Goal: Information Seeking & Learning: Learn about a topic

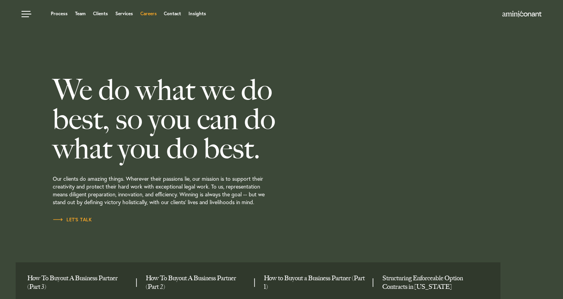
click at [146, 15] on link "Careers" at bounding box center [148, 13] width 16 height 5
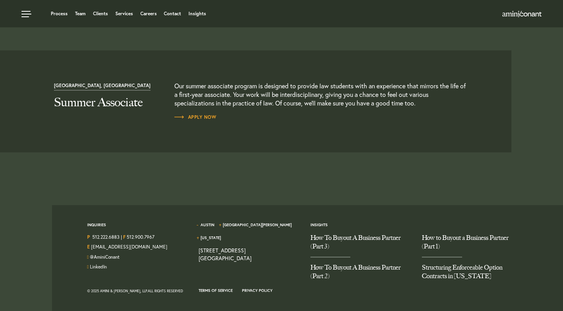
scroll to position [863, 0]
click at [199, 102] on p "Our summer associate program is designed to provide law students with an experi…" at bounding box center [321, 95] width 295 height 26
click at [190, 102] on p "Our summer associate program is designed to provide law students with an experi…" at bounding box center [321, 95] width 295 height 26
click at [192, 119] on span "Apply Now" at bounding box center [195, 117] width 42 height 5
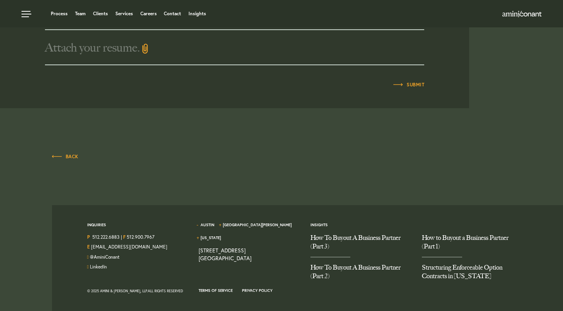
scroll to position [501, 0]
click at [103, 13] on link "Clients" at bounding box center [100, 13] width 15 height 5
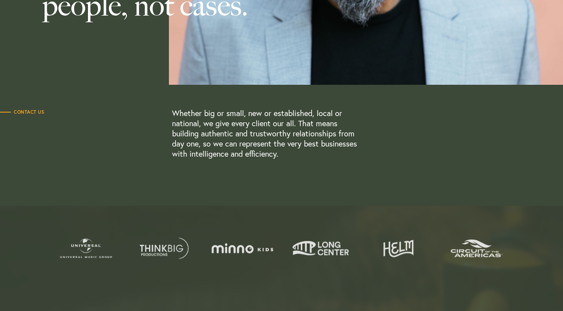
scroll to position [160, 0]
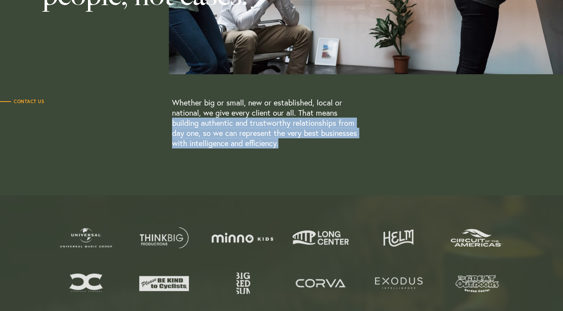
drag, startPoint x: 171, startPoint y: 123, endPoint x: 286, endPoint y: 145, distance: 116.5
click at [286, 145] on div "Contact Us Whether big or small, new or established, local or national, we give…" at bounding box center [258, 123] width 516 height 51
copy p "building authentic and trustworthy relationships from day one, so we can repres…"
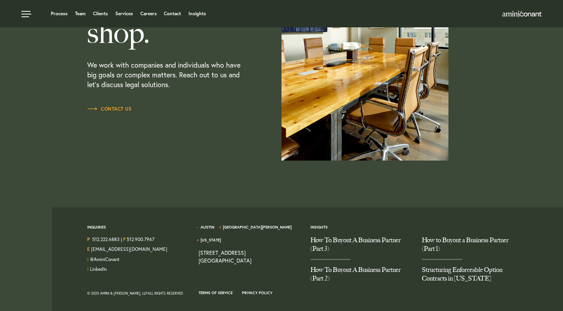
scroll to position [951, 0]
click at [167, 216] on div "Inquiries P 512.222.6883 | F 512.900.7967 E hello@aminiconant.com @AminiConant …" at bounding box center [305, 261] width 494 height 106
click at [152, 12] on link "Careers" at bounding box center [148, 13] width 16 height 5
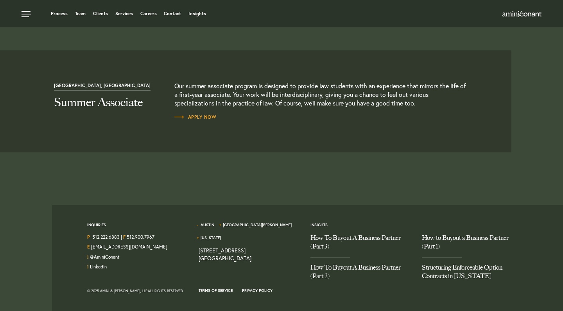
scroll to position [863, 0]
click at [197, 105] on p "Our summer associate program is designed to provide law students with an experi…" at bounding box center [321, 95] width 295 height 26
click at [200, 118] on span "Apply Now" at bounding box center [195, 117] width 42 height 5
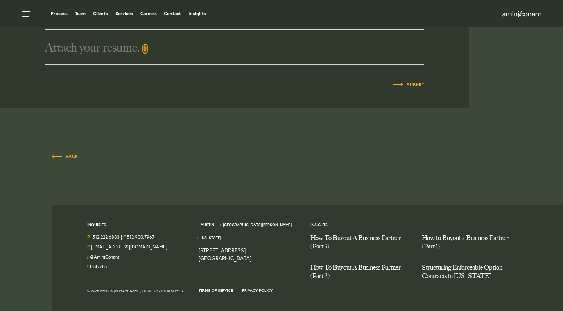
scroll to position [501, 0]
click at [164, 11] on ul "Process Team Clients Services Careers Contact Insights" at bounding box center [214, 14] width 387 height 8
click at [165, 13] on link "Contact" at bounding box center [172, 13] width 17 height 5
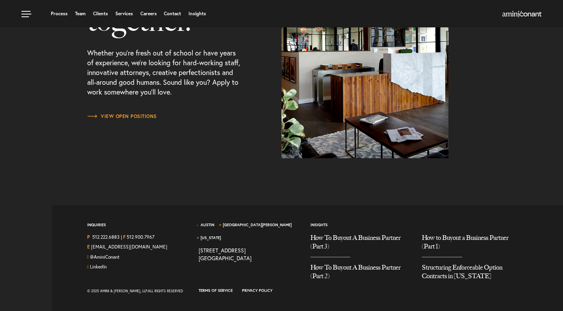
scroll to position [1029, 0]
click at [129, 116] on span "View Open Positions" at bounding box center [122, 116] width 70 height 5
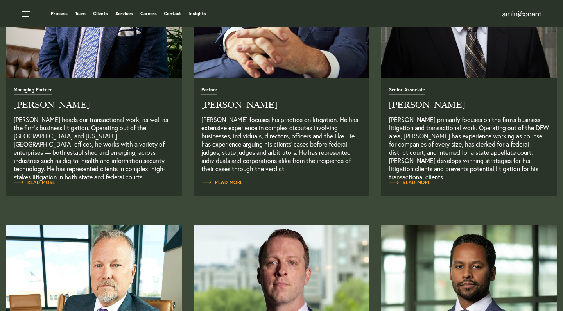
scroll to position [407, 0]
click at [40, 181] on span "Read More" at bounding box center [35, 182] width 42 height 5
click at [250, 172] on p "Alex Conant focuses his practice on litigation. He has extensive experience in …" at bounding box center [281, 143] width 160 height 57
click at [121, 110] on link "Managing Partner Neema Amini Neema Amini heads our transactional work, as well …" at bounding box center [94, 129] width 160 height 86
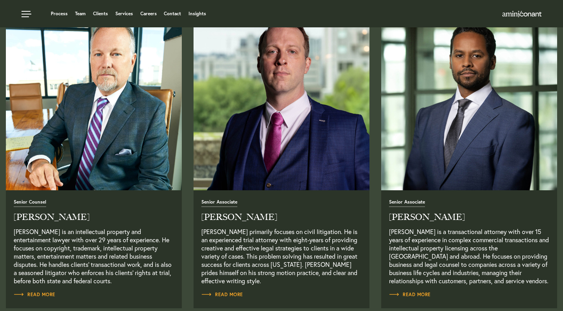
scroll to position [615, 0]
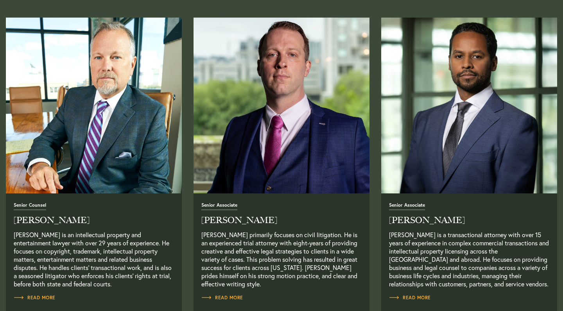
click at [443, 173] on img "Read Full Bio" at bounding box center [469, 105] width 185 height 185
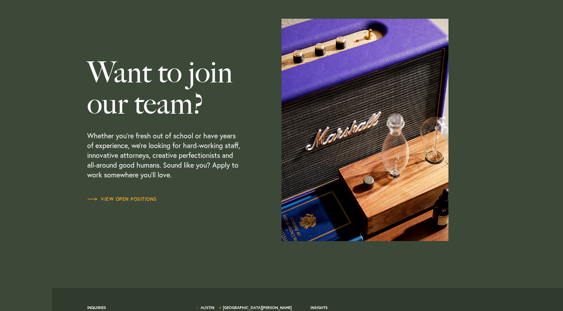
scroll to position [2314, 0]
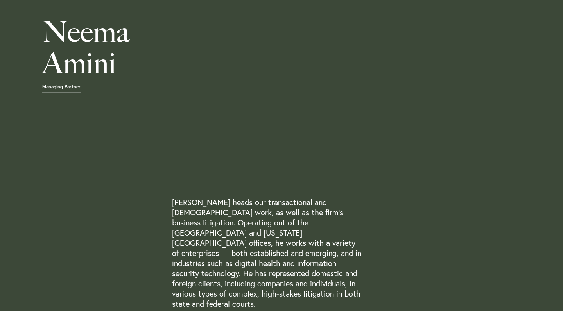
scroll to position [61, 0]
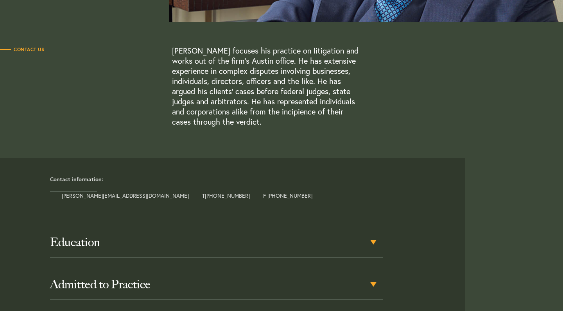
scroll to position [214, 0]
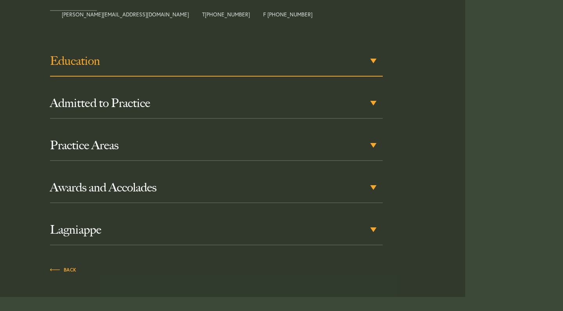
click at [167, 61] on h3 "Education" at bounding box center [216, 61] width 333 height 14
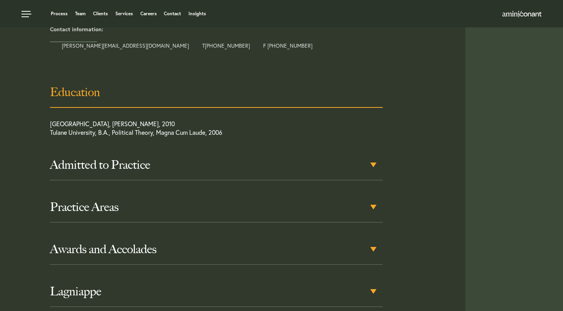
scroll to position [362, 0]
click at [168, 86] on h3 "Education" at bounding box center [216, 93] width 333 height 14
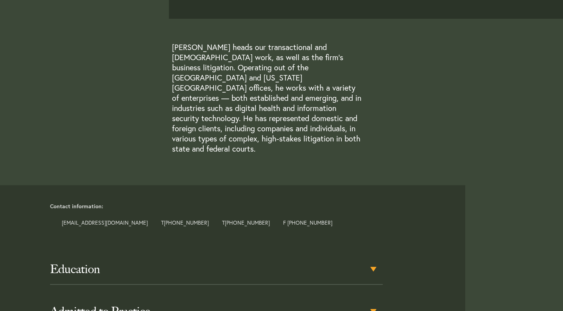
scroll to position [252, 0]
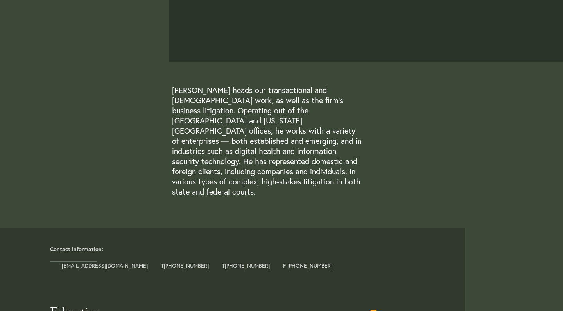
scroll to position [371, 0]
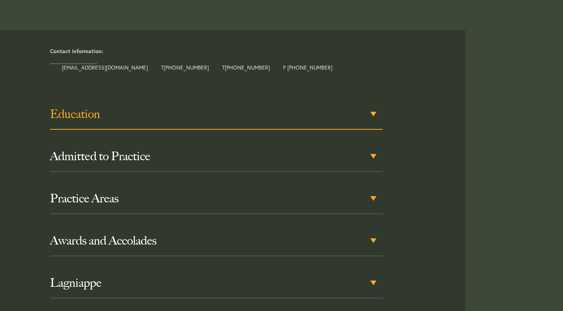
click at [206, 104] on div "Education" at bounding box center [216, 114] width 333 height 30
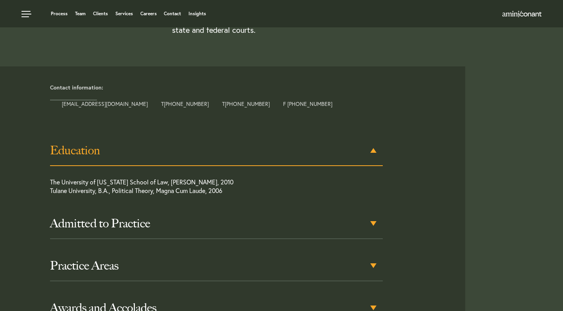
scroll to position [334, 0]
click at [368, 144] on h3 "Education" at bounding box center [216, 151] width 333 height 14
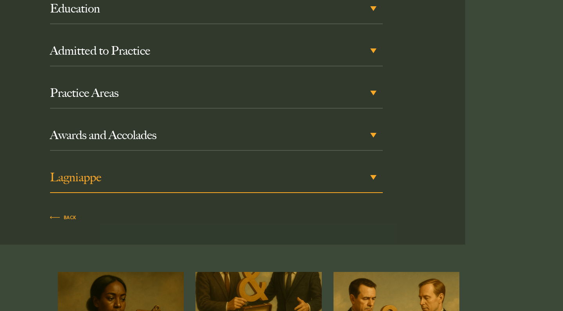
scroll to position [476, 0]
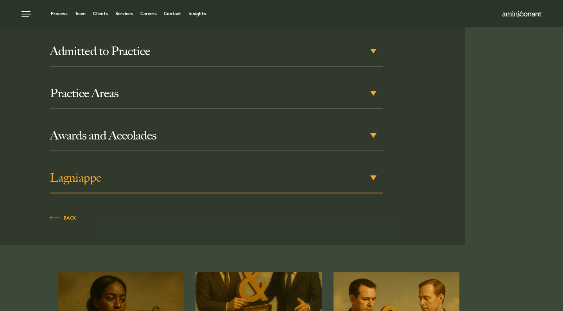
click at [333, 165] on div "Lagniappe" at bounding box center [216, 178] width 333 height 30
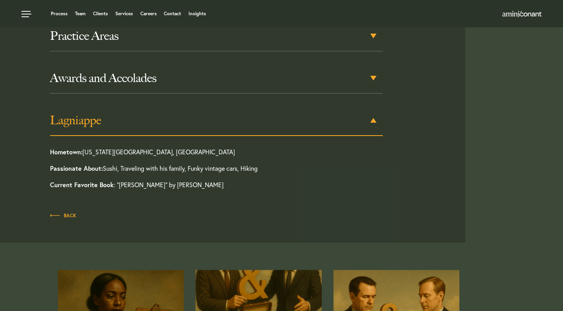
scroll to position [533, 0]
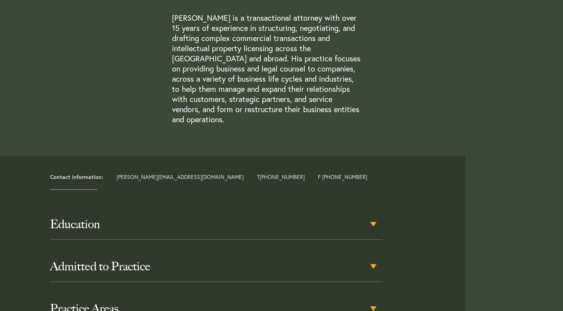
scroll to position [411, 0]
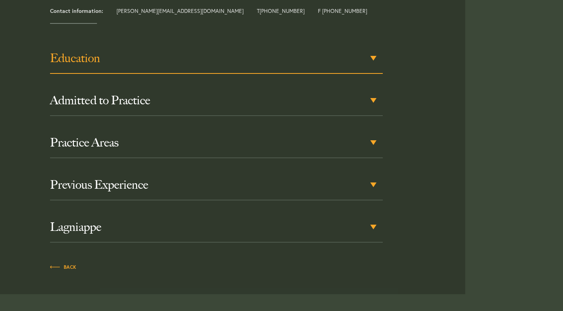
click at [324, 51] on h3 "Education" at bounding box center [216, 58] width 333 height 14
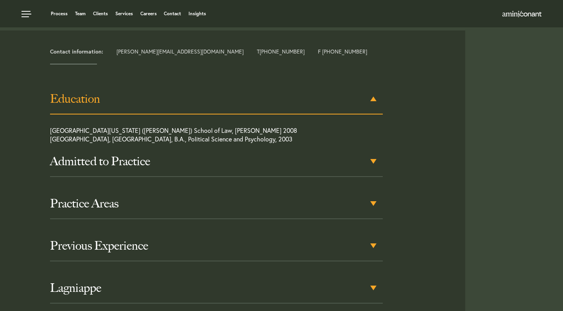
scroll to position [367, 0]
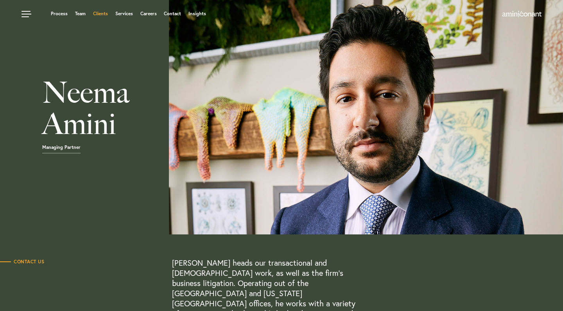
click at [101, 11] on link "Clients" at bounding box center [100, 13] width 15 height 5
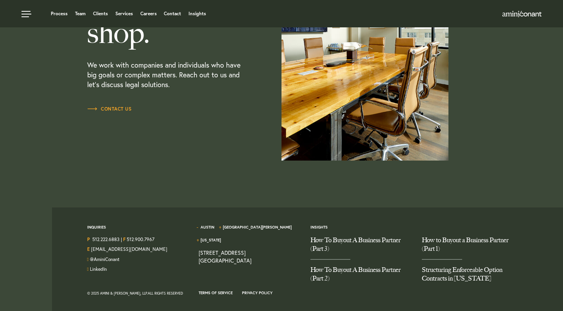
scroll to position [951, 0]
click at [241, 225] on link "[GEOGRAPHIC_DATA][PERSON_NAME]" at bounding box center [257, 227] width 69 height 5
click at [221, 238] on link "[US_STATE]" at bounding box center [210, 240] width 20 height 5
click at [211, 225] on link "Austin" at bounding box center [207, 227] width 14 height 5
drag, startPoint x: 259, startPoint y: 249, endPoint x: 242, endPoint y: 241, distance: 18.5
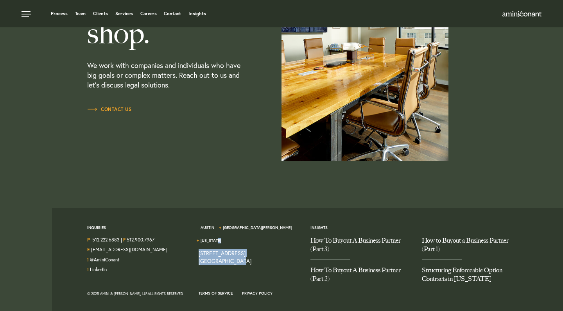
click at [242, 241] on div "Austin Santa Monica New York 1204 San Antonio Street, Second Floor Austin TX 78…" at bounding box center [249, 257] width 112 height 66
copy div "1204 San Antonio Street, Second Floor Austin TX 78701"
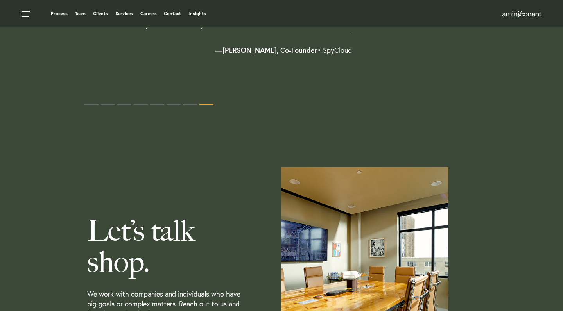
scroll to position [318, 0]
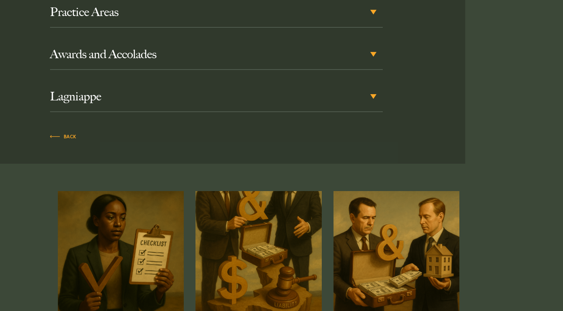
scroll to position [580, 0]
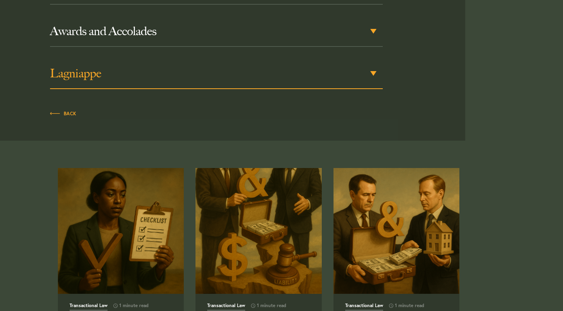
click at [341, 66] on h3 "Lagniappe" at bounding box center [216, 73] width 333 height 14
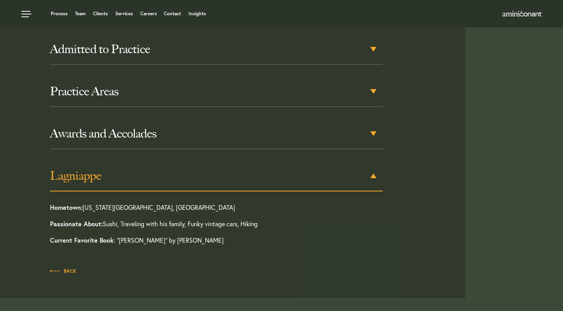
scroll to position [478, 0]
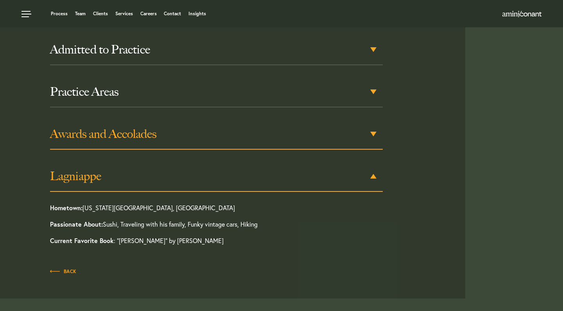
click at [305, 123] on div "Awards and Accolades" at bounding box center [216, 134] width 333 height 30
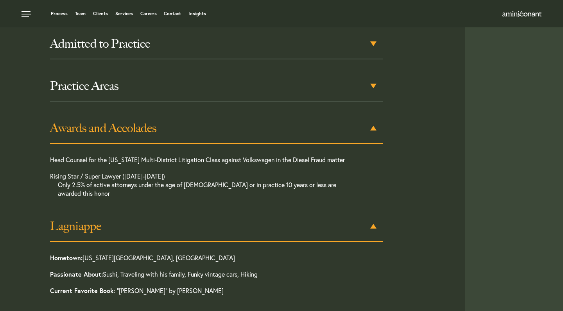
scroll to position [477, 0]
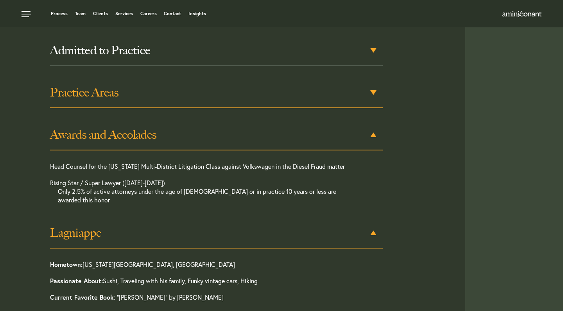
click at [318, 86] on h3 "Practice Areas" at bounding box center [216, 93] width 333 height 14
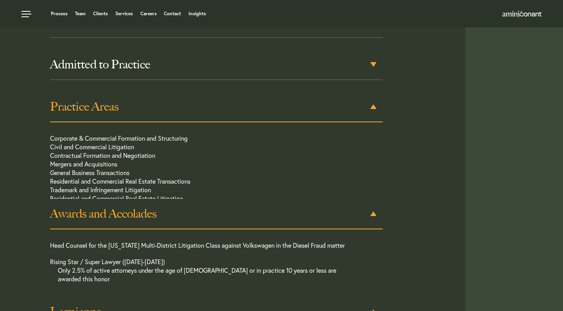
scroll to position [456, 0]
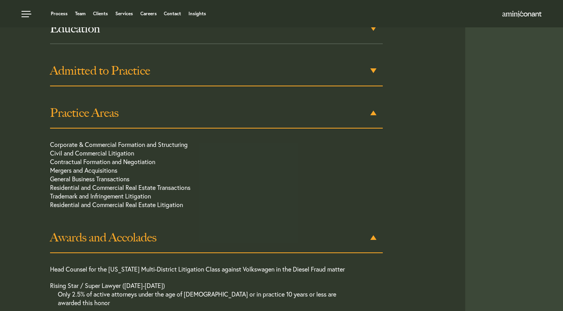
click at [331, 57] on div "Admitted to Practice" at bounding box center [216, 71] width 333 height 30
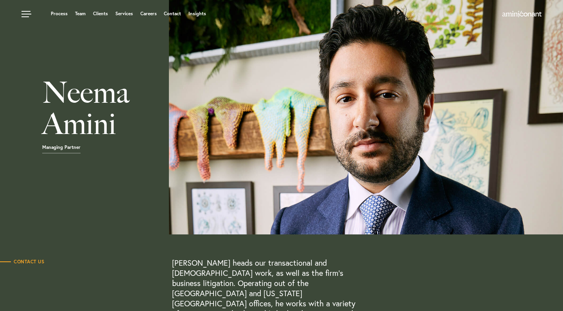
scroll to position [0, 0]
click at [125, 13] on link "Services" at bounding box center [124, 13] width 18 height 5
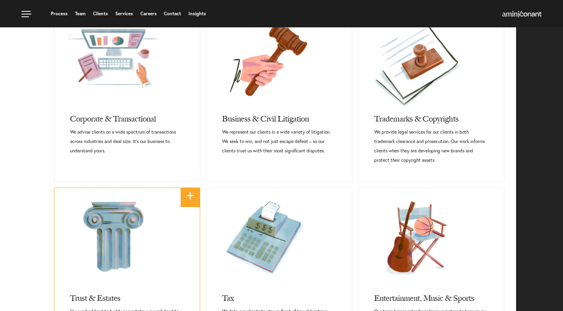
scroll to position [331, 0]
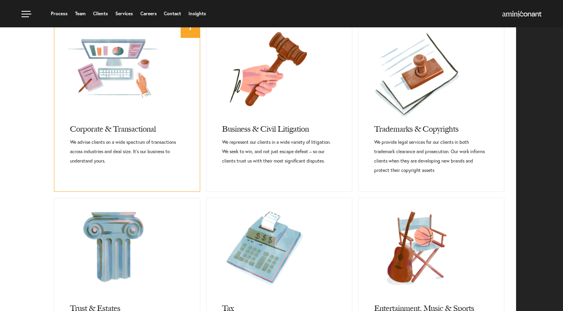
click at [179, 150] on p "We advise clients on a wide spectrum of transactions across industries and deal…" at bounding box center [127, 152] width 114 height 28
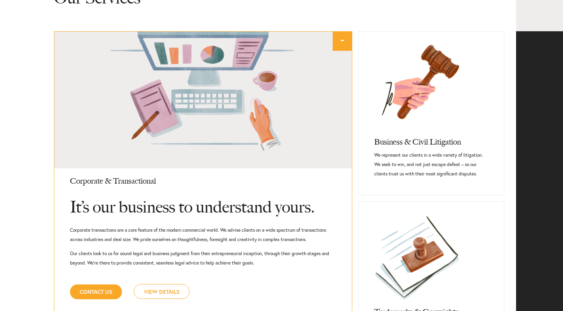
scroll to position [389, 0]
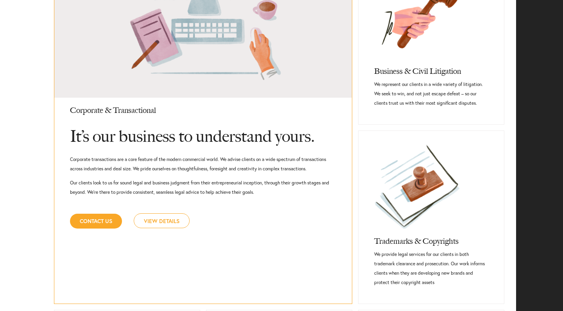
click at [170, 219] on link "View Details" at bounding box center [162, 220] width 56 height 15
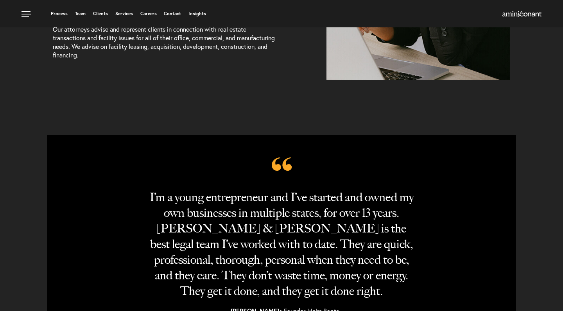
scroll to position [456, 0]
